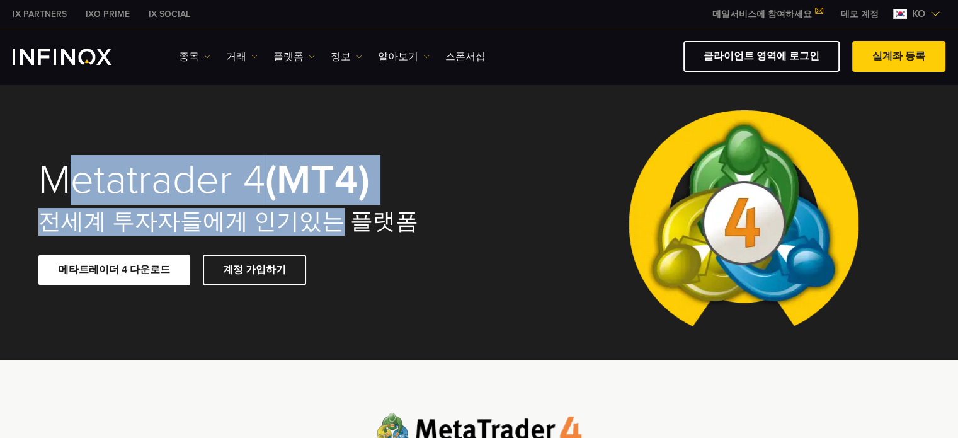
drag, startPoint x: 184, startPoint y: 191, endPoint x: 312, endPoint y: 221, distance: 131.4
click at [312, 221] on div "Metatrader 4 (MT4) 전세계 투자자들에게 인기있는 플랫폼 메타트레이더 4 다운로드 계정 가입하기" at bounding box center [249, 222] width 423 height 177
click at [342, 217] on h2 "전세계 투자자들에게 인기있는 플랫폼" at bounding box center [249, 222] width 423 height 28
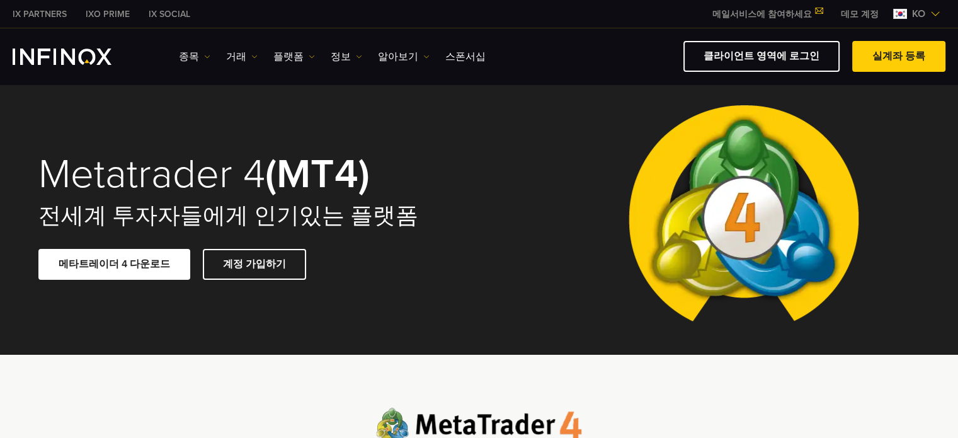
click at [50, 57] on img "INFINOX Logo" at bounding box center [62, 57] width 99 height 16
